Goal: Navigation & Orientation: Find specific page/section

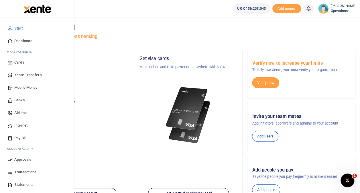
click at [25, 75] on span "Xente Transfers" at bounding box center [28, 75] width 28 height 6
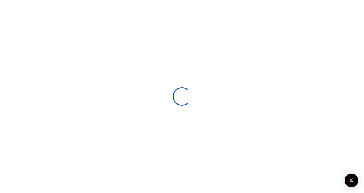
select select
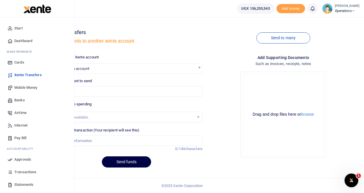
click at [26, 85] on span "Mobile Money" at bounding box center [25, 88] width 23 height 6
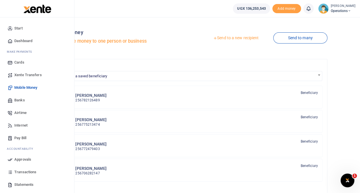
click at [30, 170] on span "Transactions" at bounding box center [25, 172] width 22 height 6
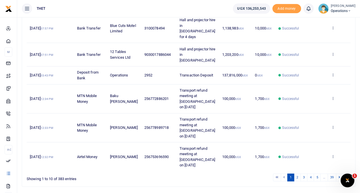
scroll to position [192, 0]
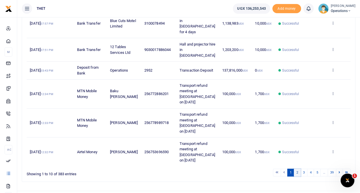
click at [298, 169] on link "2" at bounding box center [297, 173] width 7 height 8
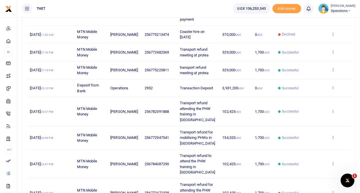
scroll to position [186, 0]
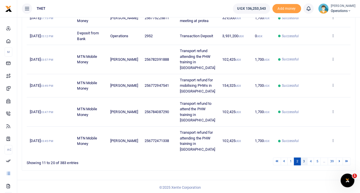
click at [305, 160] on link "3" at bounding box center [304, 162] width 7 height 8
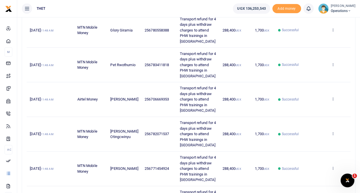
scroll to position [281, 0]
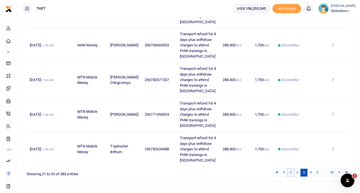
click at [292, 169] on link "1" at bounding box center [290, 173] width 7 height 8
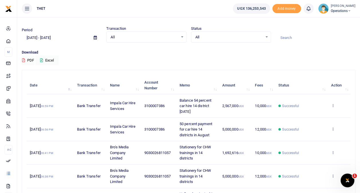
scroll to position [0, 0]
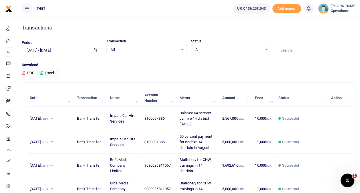
click at [331, 11] on span "Operations" at bounding box center [343, 10] width 25 height 5
click at [328, 42] on link "Logout" at bounding box center [343, 42] width 45 height 8
